Goal: Transaction & Acquisition: Purchase product/service

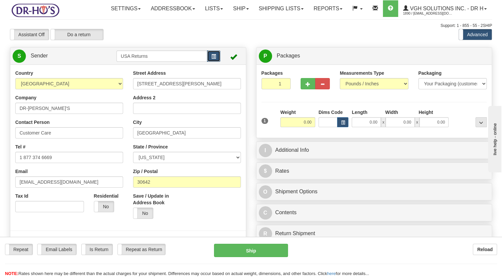
click at [217, 62] on button "button" at bounding box center [213, 55] width 13 height 11
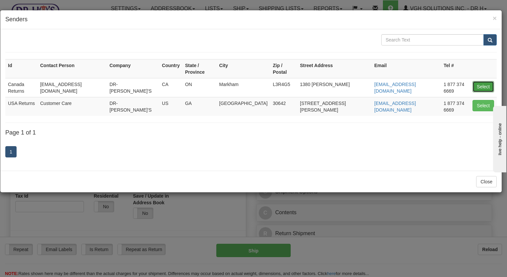
drag, startPoint x: 479, startPoint y: 79, endPoint x: 473, endPoint y: 79, distance: 6.0
click at [478, 81] on button "Select" at bounding box center [484, 86] width 22 height 11
type input "Canada Returns"
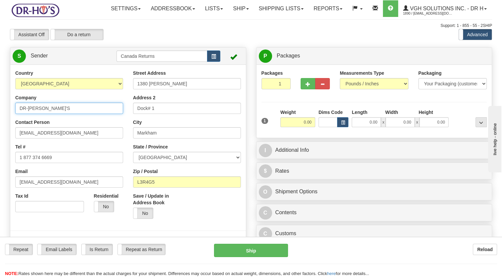
click at [0, 133] on html "Training Course Close Toggle navigation Settings Shipping Preferences New Sende…" at bounding box center [251, 138] width 502 height 277
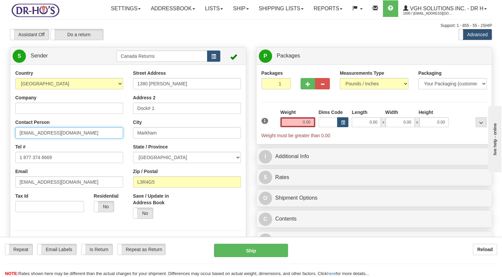
drag, startPoint x: 44, startPoint y: 148, endPoint x: 3, endPoint y: 162, distance: 44.0
click at [0, 160] on html "Training Course Close Toggle navigation Settings Shipping Preferences New Sende…" at bounding box center [251, 138] width 502 height 277
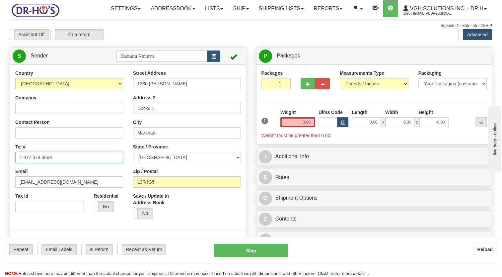
click at [0, 181] on html "Training Course Close Toggle navigation Settings Shipping Preferences New Sende…" at bounding box center [251, 138] width 502 height 277
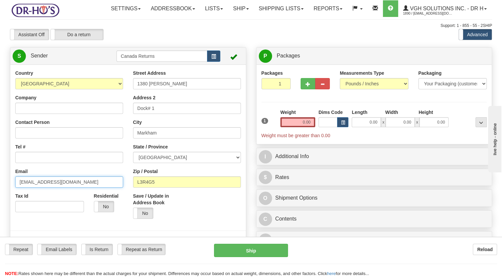
drag, startPoint x: 13, startPoint y: 196, endPoint x: 0, endPoint y: 202, distance: 14.1
click at [0, 202] on html "Training Course Close Toggle navigation Settings Shipping Preferences New Sende…" at bounding box center [251, 138] width 502 height 277
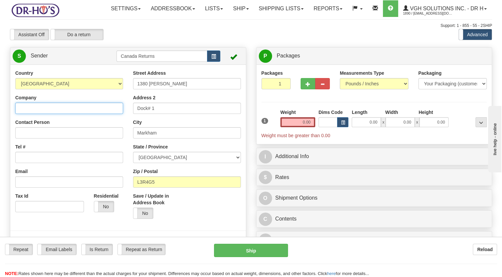
click at [75, 114] on input "Company" at bounding box center [69, 108] width 108 height 11
paste input "Don Schafer"
type input "Don Schafer"
click at [41, 163] on div "Tel #" at bounding box center [69, 153] width 108 height 20
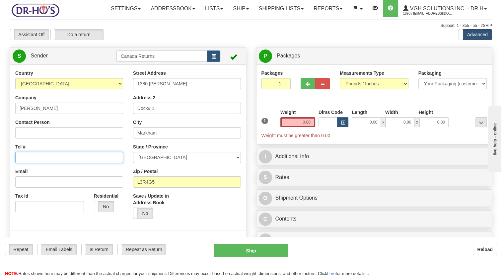
click at [49, 163] on input "Tel #" at bounding box center [69, 157] width 108 height 11
paste input "4038626878"
type input "4038626878"
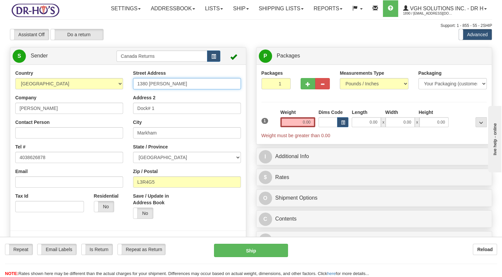
drag, startPoint x: 185, startPoint y: 98, endPoint x: 94, endPoint y: 109, distance: 92.3
click at [94, 109] on div "Country [GEOGRAPHIC_DATA] [GEOGRAPHIC_DATA] [GEOGRAPHIC_DATA] [GEOGRAPHIC_DATA]…" at bounding box center [128, 162] width 236 height 184
paste input "6 Royal Oak View NW"
type input "6 Royal Oak View NW"
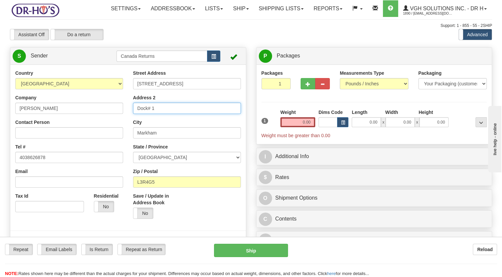
drag, startPoint x: 100, startPoint y: 126, endPoint x: 82, endPoint y: 122, distance: 18.0
click at [74, 126] on div "Country [GEOGRAPHIC_DATA] [GEOGRAPHIC_DATA] [GEOGRAPHIC_DATA] [GEOGRAPHIC_DATA]…" at bounding box center [128, 162] width 236 height 184
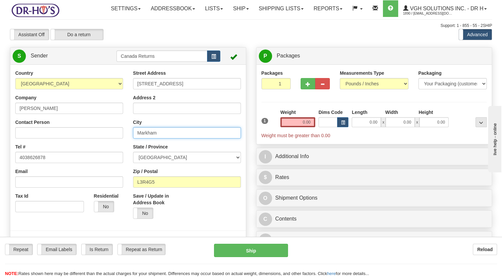
drag, startPoint x: 118, startPoint y: 152, endPoint x: 137, endPoint y: 169, distance: 25.4
click at [109, 154] on div "Country [GEOGRAPHIC_DATA] [GEOGRAPHIC_DATA] [GEOGRAPHIC_DATA] [GEOGRAPHIC_DATA]…" at bounding box center [128, 162] width 236 height 184
paste input "Calgary"
type input "Calgary"
click at [158, 163] on select "[GEOGRAPHIC_DATA] [GEOGRAPHIC_DATA] [GEOGRAPHIC_DATA] [GEOGRAPHIC_DATA] [GEOGRA…" at bounding box center [187, 157] width 108 height 11
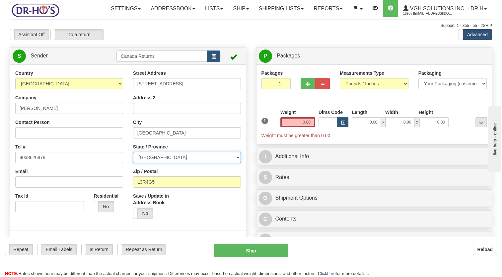
drag, startPoint x: 157, startPoint y: 175, endPoint x: 162, endPoint y: 169, distance: 8.2
click at [157, 163] on select "[GEOGRAPHIC_DATA] [GEOGRAPHIC_DATA] [GEOGRAPHIC_DATA] [GEOGRAPHIC_DATA] [GEOGRA…" at bounding box center [187, 157] width 108 height 11
select select "AB"
click at [133, 163] on select "[GEOGRAPHIC_DATA] [GEOGRAPHIC_DATA] [GEOGRAPHIC_DATA] [GEOGRAPHIC_DATA] [GEOGRA…" at bounding box center [187, 157] width 108 height 11
drag, startPoint x: 169, startPoint y: 197, endPoint x: 94, endPoint y: 203, distance: 74.9
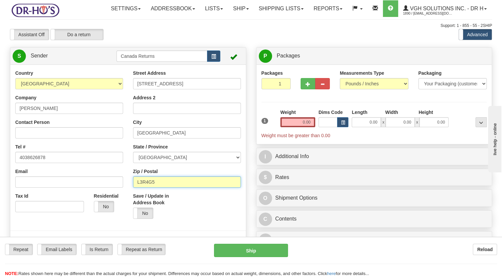
click at [101, 202] on div "Country [GEOGRAPHIC_DATA] [GEOGRAPHIC_DATA] [GEOGRAPHIC_DATA] [GEOGRAPHIC_DATA]…" at bounding box center [128, 162] width 236 height 184
paste input "T3G5L6"
type input "T3G5L6"
click at [169, 206] on label "Save / Update in Address Book" at bounding box center [157, 198] width 49 height 13
click at [0, 0] on input "Save / Update in Address Book" at bounding box center [0, 0] width 0 height 0
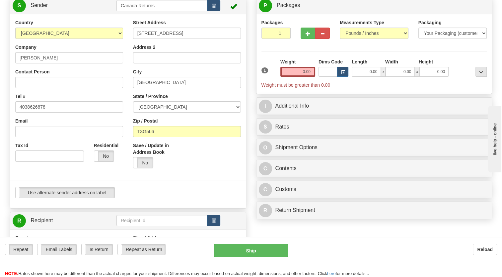
scroll to position [66, 0]
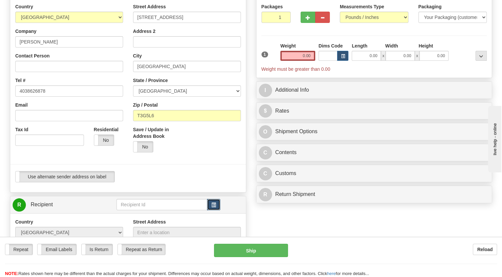
click at [212, 207] on span "button" at bounding box center [213, 205] width 5 height 4
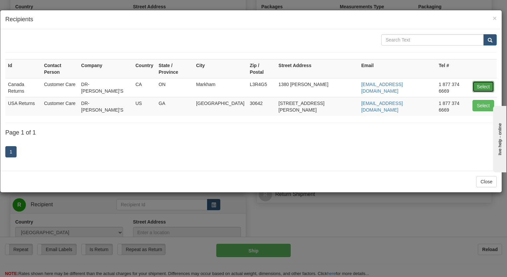
click at [482, 81] on button "Select" at bounding box center [484, 86] width 22 height 11
type input "Canada Returns"
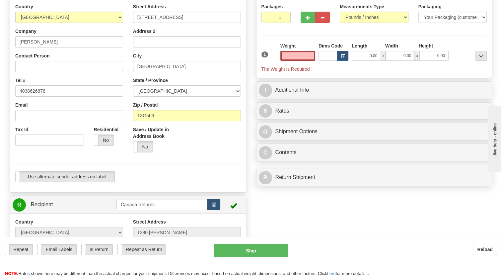
type input "0.00"
drag, startPoint x: 189, startPoint y: 192, endPoint x: 319, endPoint y: 80, distance: 171.0
click at [191, 182] on div "Use alternate sender address on label Use alternate sender address on label" at bounding box center [128, 176] width 226 height 11
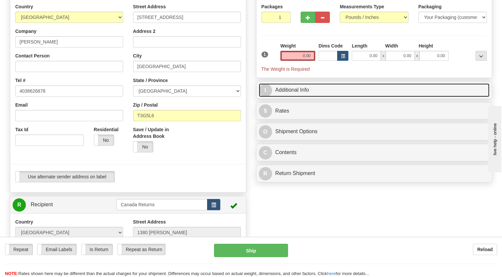
click at [285, 97] on link "I Additional Info" at bounding box center [374, 90] width 231 height 14
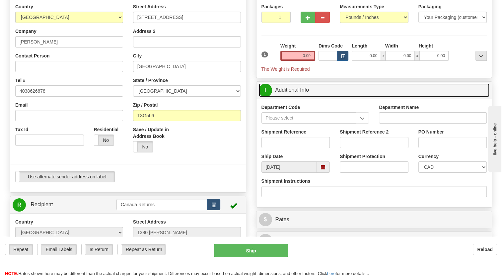
click at [326, 173] on span at bounding box center [323, 166] width 13 height 11
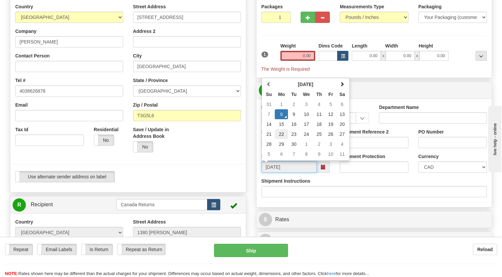
click at [283, 139] on td "22" at bounding box center [281, 134] width 13 height 10
type input "[DATE]"
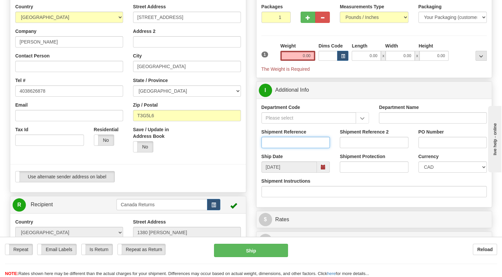
drag, startPoint x: 279, startPoint y: 162, endPoint x: 276, endPoint y: 162, distance: 3.3
click at [279, 148] on input "Shipment Reference" at bounding box center [295, 142] width 69 height 11
paste input "CU19237117"
type input "CU19237117"
click at [231, 157] on div "Save / Update in Address Book Yes No" at bounding box center [187, 141] width 118 height 31
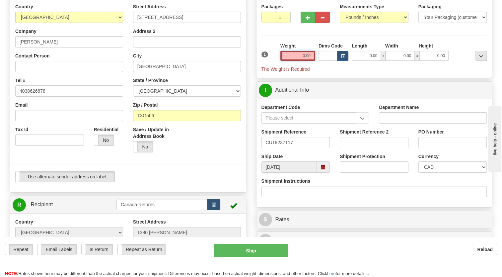
click at [302, 61] on input "0.00" at bounding box center [297, 56] width 35 height 10
type input "1.00"
click at [284, 49] on label "Weight" at bounding box center [287, 45] width 15 height 7
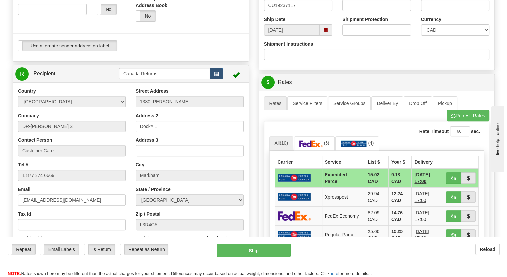
scroll to position [199, 0]
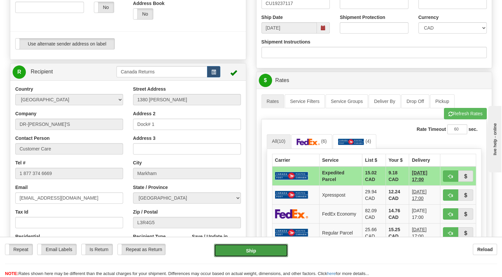
click at [260, 253] on button "Ship" at bounding box center [251, 250] width 74 height 13
type input "DOM.EP"
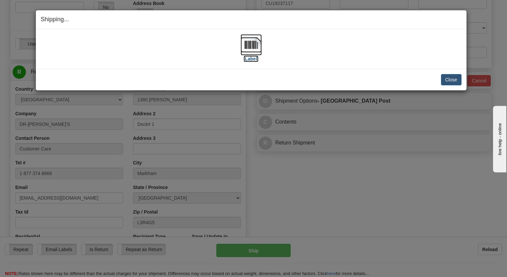
click at [247, 39] on img at bounding box center [251, 44] width 21 height 21
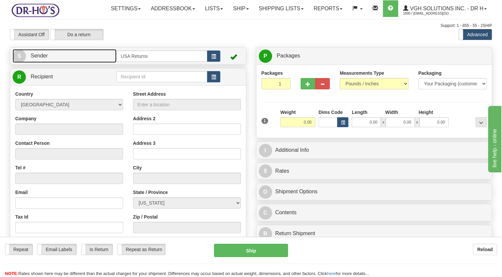
drag, startPoint x: 67, startPoint y: 76, endPoint x: 97, endPoint y: 74, distance: 30.0
click at [67, 63] on link "S Sender" at bounding box center [65, 56] width 104 height 14
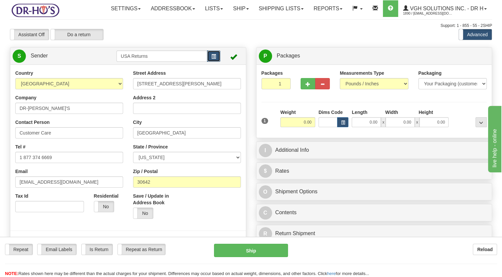
click at [216, 62] on button "button" at bounding box center [213, 55] width 13 height 11
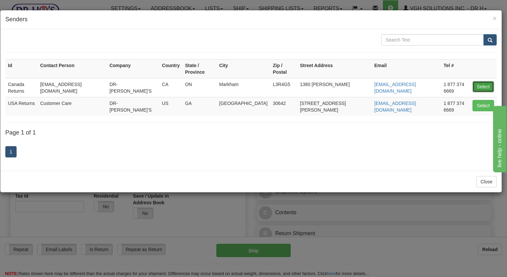
click at [478, 81] on button "Select" at bounding box center [484, 86] width 22 height 11
type input "Canada Returns"
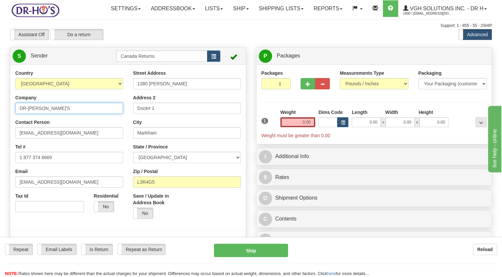
drag, startPoint x: -1, startPoint y: 130, endPoint x: 0, endPoint y: 136, distance: 6.4
click at [0, 135] on html "Training Course Close Toggle navigation Settings Shipping Preferences New Sende…" at bounding box center [251, 138] width 502 height 277
paste input "[PERSON_NAME]"
type input "[PERSON_NAME]"
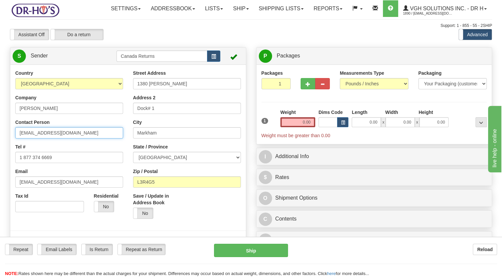
drag, startPoint x: 86, startPoint y: 146, endPoint x: 0, endPoint y: 166, distance: 88.7
click at [0, 165] on html "Training Course Close Toggle navigation Settings Shipping Preferences New Sende…" at bounding box center [251, 138] width 502 height 277
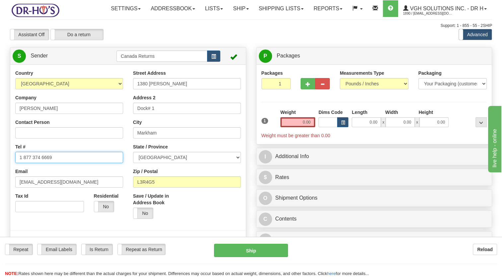
drag, startPoint x: 66, startPoint y: 176, endPoint x: 0, endPoint y: 186, distance: 67.2
click at [0, 186] on html "Training Course Close Toggle navigation Settings Shipping Preferences New Sende…" at bounding box center [251, 138] width 502 height 277
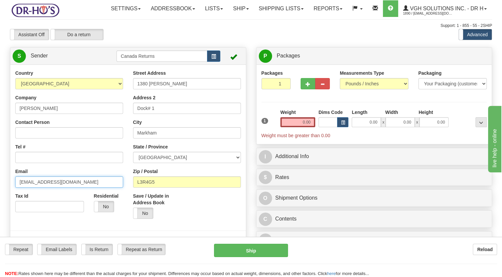
drag, startPoint x: -1, startPoint y: 206, endPoint x: 0, endPoint y: 209, distance: 3.9
click at [0, 209] on html "Training Course Close Toggle navigation Settings Shipping Preferences New Sende…" at bounding box center [251, 138] width 502 height 277
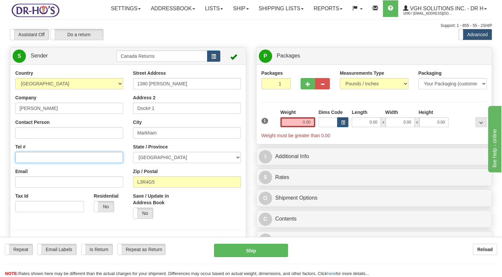
click at [34, 163] on input "Tel #" at bounding box center [69, 157] width 108 height 11
paste input "3067834648"
type input "3067834648"
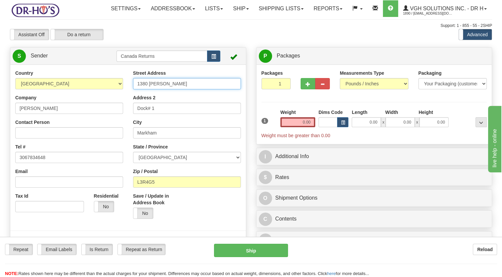
drag, startPoint x: 113, startPoint y: 109, endPoint x: 69, endPoint y: 118, distance: 44.8
click at [70, 118] on div "Country [GEOGRAPHIC_DATA] [GEOGRAPHIC_DATA] [GEOGRAPHIC_DATA] [GEOGRAPHIC_DATA]…" at bounding box center [128, 162] width 236 height 184
paste input "[STREET_ADDRESS][PERSON_NAME]"
type input "[STREET_ADDRESS][PERSON_NAME]"
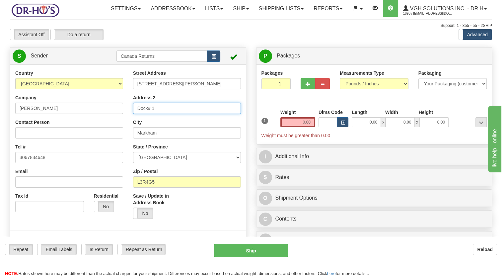
click at [116, 130] on div "Country [GEOGRAPHIC_DATA] [GEOGRAPHIC_DATA] [GEOGRAPHIC_DATA] [GEOGRAPHIC_DATA]…" at bounding box center [128, 162] width 236 height 184
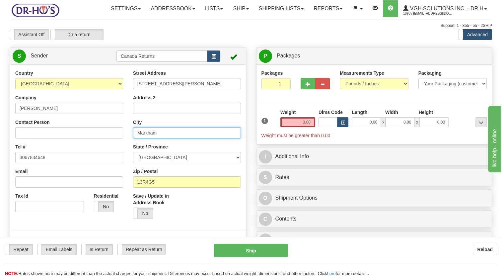
drag, startPoint x: 168, startPoint y: 148, endPoint x: 82, endPoint y: 156, distance: 85.9
click at [85, 155] on div "Country [GEOGRAPHIC_DATA] [GEOGRAPHIC_DATA] [GEOGRAPHIC_DATA] [GEOGRAPHIC_DATA]…" at bounding box center [128, 162] width 236 height 184
paste input "Yorkton"
type input "Yorkton"
click at [167, 163] on select "[GEOGRAPHIC_DATA] [GEOGRAPHIC_DATA] [GEOGRAPHIC_DATA] [GEOGRAPHIC_DATA] [GEOGRA…" at bounding box center [187, 157] width 108 height 11
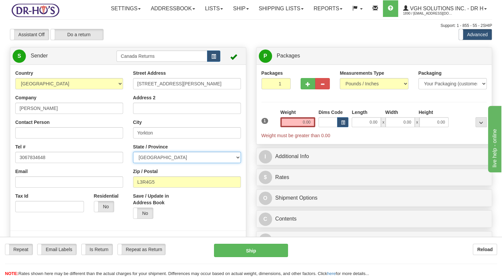
select select "SK"
click at [133, 163] on select "[GEOGRAPHIC_DATA] [GEOGRAPHIC_DATA] [GEOGRAPHIC_DATA] [GEOGRAPHIC_DATA] [GEOGRA…" at bounding box center [187, 157] width 108 height 11
drag, startPoint x: 163, startPoint y: 196, endPoint x: 156, endPoint y: 214, distance: 19.7
click at [114, 196] on div "Country [GEOGRAPHIC_DATA] [GEOGRAPHIC_DATA] [GEOGRAPHIC_DATA] [GEOGRAPHIC_DATA]…" at bounding box center [128, 162] width 236 height 184
paste input "S3N4A4"
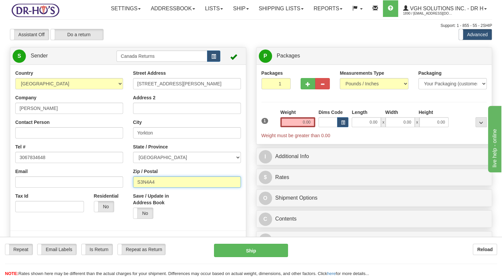
type input "S3N4A4"
drag, startPoint x: 179, startPoint y: 223, endPoint x: 183, endPoint y: 219, distance: 5.4
click at [181, 219] on div "Yes No" at bounding box center [157, 212] width 49 height 11
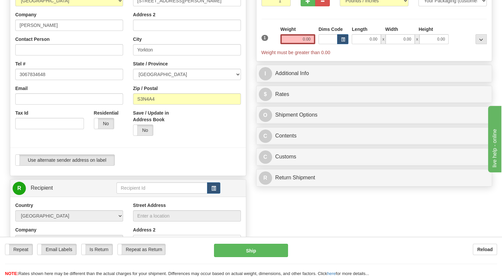
scroll to position [100, 0]
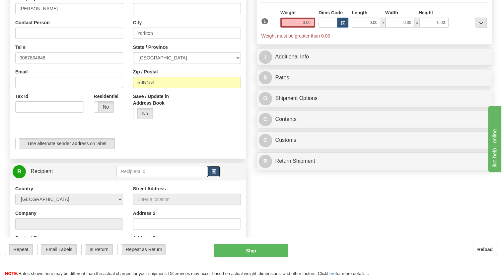
click at [213, 174] on span "button" at bounding box center [213, 172] width 5 height 4
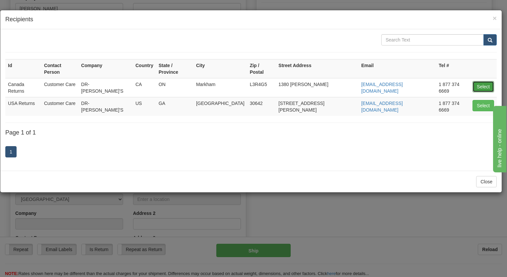
click at [480, 81] on button "Select" at bounding box center [484, 86] width 22 height 11
type input "Canada Returns"
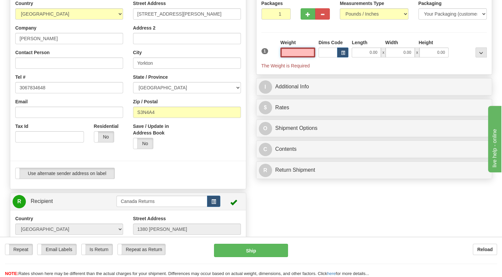
scroll to position [66, 0]
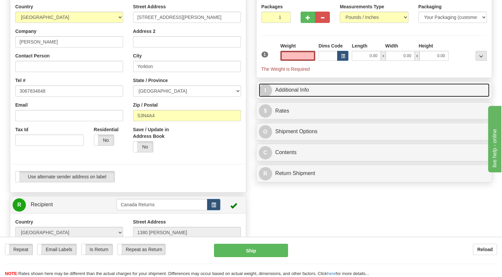
type input "0.00"
click at [290, 97] on link "I Additional Info" at bounding box center [374, 90] width 231 height 14
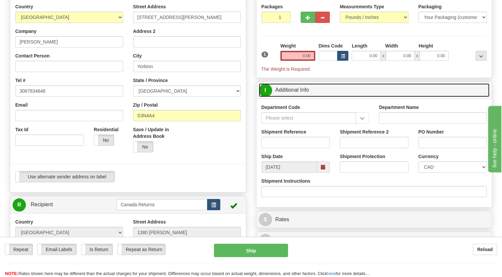
click at [321, 173] on span at bounding box center [323, 166] width 13 height 11
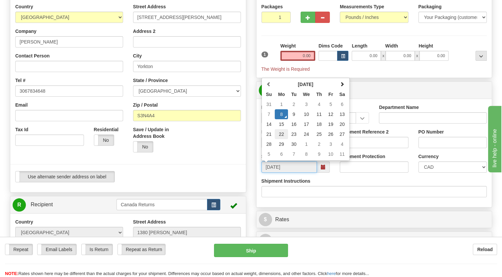
click at [282, 139] on td "22" at bounding box center [281, 134] width 13 height 10
type input "[DATE]"
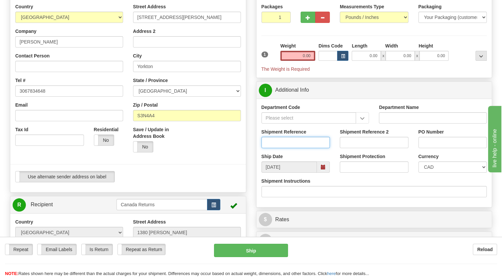
click at [272, 148] on input "Shipment Reference" at bounding box center [295, 142] width 69 height 11
paste input "CU25807428"
type input "CU25807428"
click at [253, 118] on div "P Packages 1 Packages - Weight: 0.00 Lbs Shipment Level Shipm. Package Level Pa…" at bounding box center [374, 137] width 246 height 313
click at [303, 61] on input "0.00" at bounding box center [297, 56] width 35 height 10
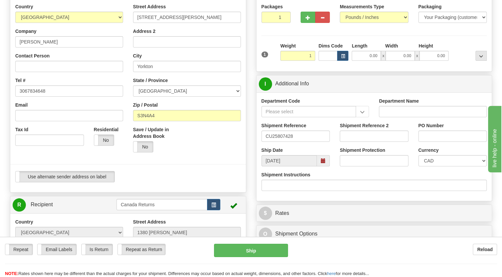
type input "1.00"
click at [280, 49] on label "Weight" at bounding box center [287, 45] width 15 height 7
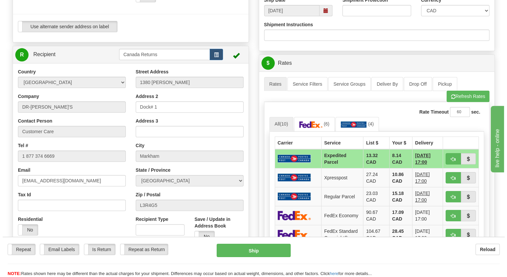
scroll to position [232, 0]
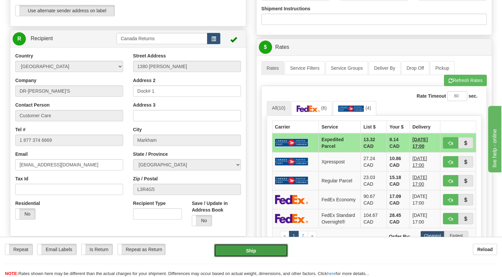
click at [259, 249] on button "Ship" at bounding box center [251, 250] width 74 height 13
type input "DOM.EP"
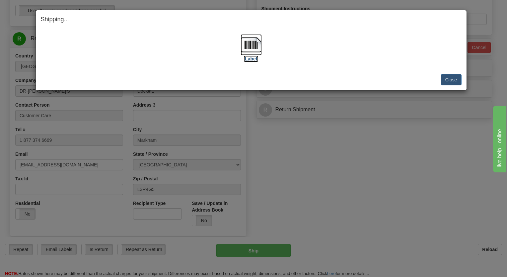
click at [245, 40] on img at bounding box center [251, 44] width 21 height 21
